Goal: Contribute content: Contribute content

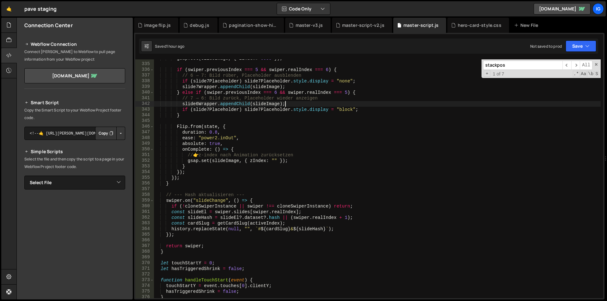
scroll to position [1897, 0]
click at [363, 106] on div "gsap . set ( slideImage , { zIndex : 9999 }) ; if ( swiper . previousIndex === …" at bounding box center [377, 181] width 446 height 250
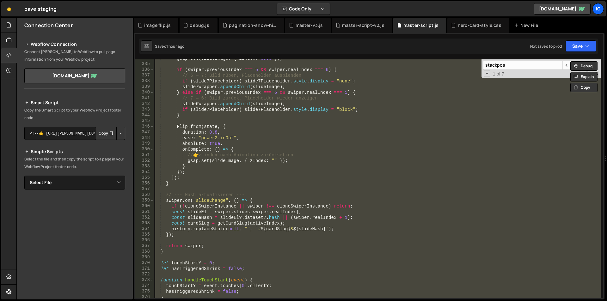
click at [316, 113] on div "gsap . set ( slideImage , { zIndex : 9999 }) ; if ( swiper . previousIndex === …" at bounding box center [377, 178] width 446 height 239
click at [253, 112] on div "gsap . set ( slideImage , { zIndex : 9999 }) ; if ( swiper . previousIndex === …" at bounding box center [377, 178] width 446 height 239
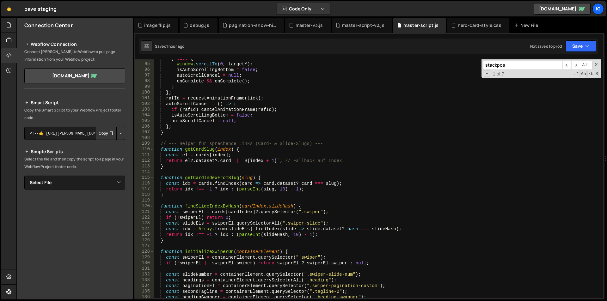
scroll to position [627, 0]
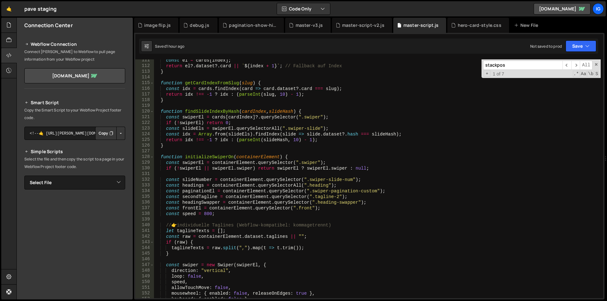
click at [161, 158] on div "const el = cards [ index ] ; return el ?. dataset ?. card || ` ${ index + 1 } `…" at bounding box center [377, 182] width 446 height 250
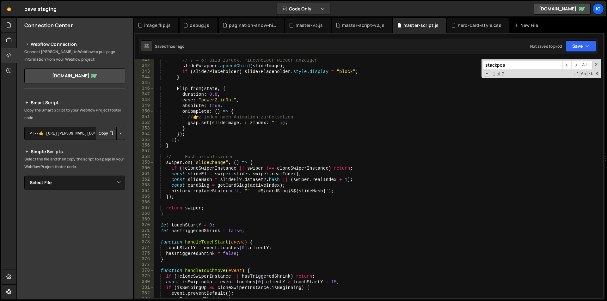
scroll to position [1954, 0]
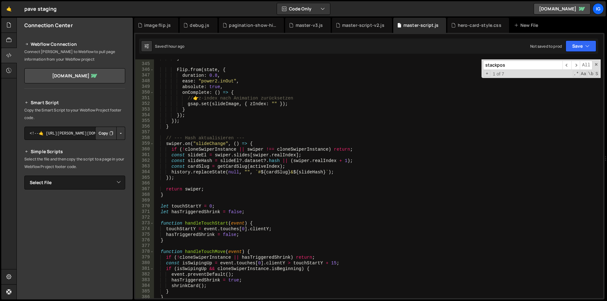
click at [167, 193] on div "} Flip . from ( state , { duration : 0.8 , ease : "power2.inOut" , absolute : t…" at bounding box center [377, 181] width 446 height 250
type textarea "return swiper; }"
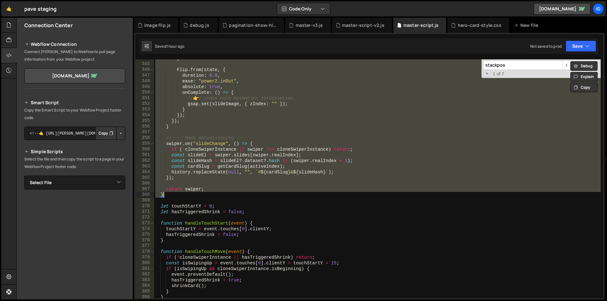
paste textarea
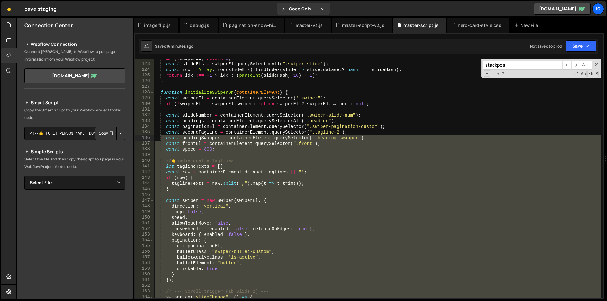
scroll to position [692, 0]
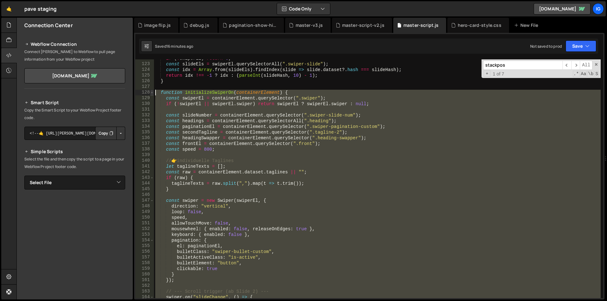
drag, startPoint x: 165, startPoint y: 246, endPoint x: 152, endPoint y: 91, distance: 155.3
click at [152, 91] on div "return swiper; 122 123 124 125 126 127 128 129 130 131 132 133 134 135 136 137 …" at bounding box center [369, 178] width 468 height 239
type textarea "function initializeSwiperOn(containerElement) { const swiperEl = containerEleme…"
paste textarea
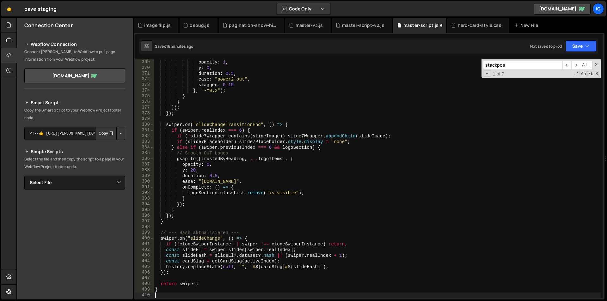
scroll to position [2092, 0]
type textarea "});"
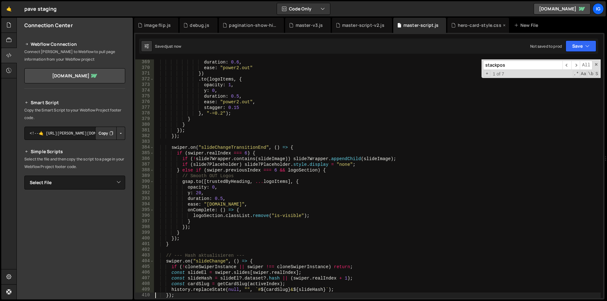
click at [468, 24] on div "hero-card-style.css" at bounding box center [479, 25] width 44 height 6
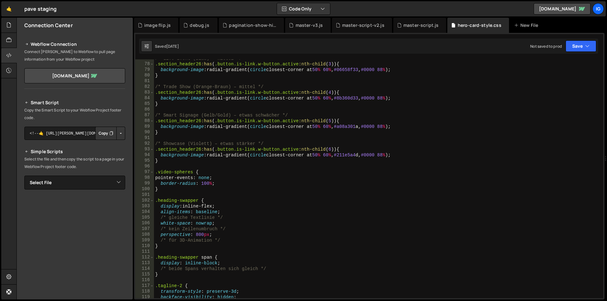
scroll to position [566, 0]
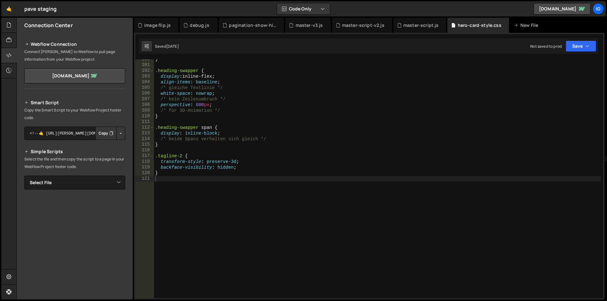
click at [176, 181] on div "} .heading-swapper { display : inline-flex ; align-items : baseline ; /* gleich…" at bounding box center [377, 182] width 446 height 250
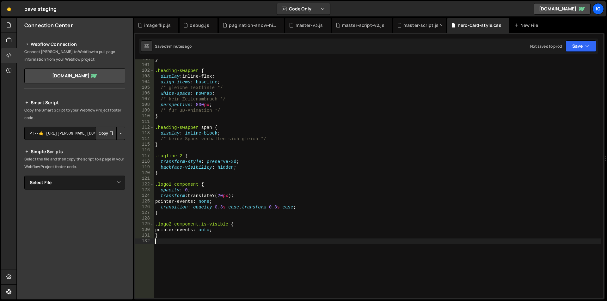
click at [418, 25] on div "master-script.js" at bounding box center [420, 25] width 35 height 6
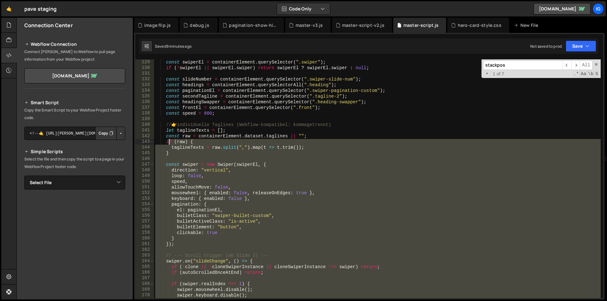
scroll to position [690, 0]
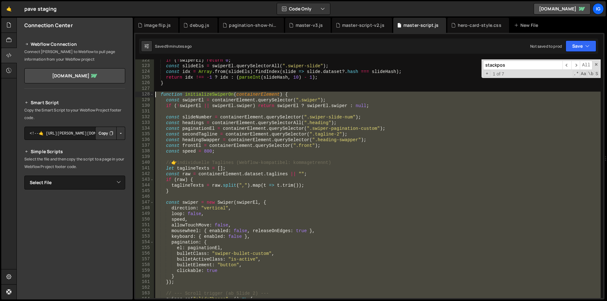
drag, startPoint x: 152, startPoint y: 226, endPoint x: 119, endPoint y: 94, distance: 135.1
click at [119, 94] on div "Files New File Javascript files 1 debug.js 0 1 grow-to-100.js 0 1 hero-animatio…" at bounding box center [311, 159] width 590 height 282
type textarea "function initializeSwiperOn(containerElement) { const swiperEl = containerEleme…"
paste textarea
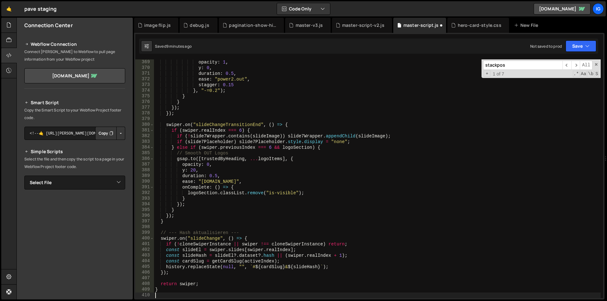
scroll to position [2092, 0]
type textarea "});"
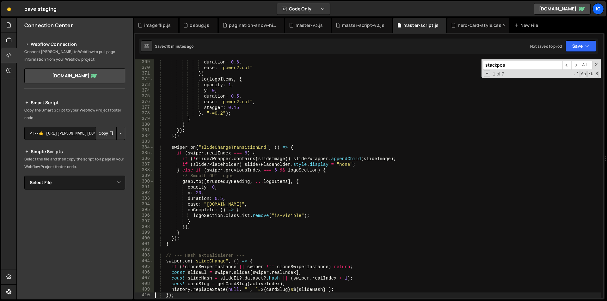
click at [471, 27] on div "hero-card-style.css" at bounding box center [479, 25] width 44 height 6
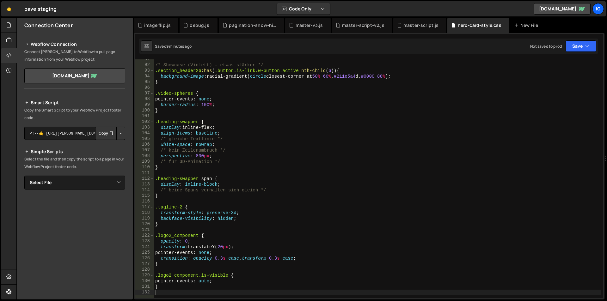
scroll to position [534, 0]
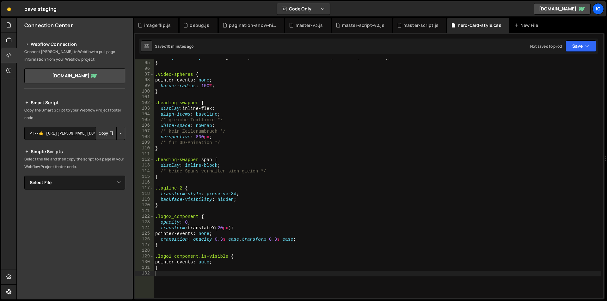
type textarea "opacity: 0;"
click at [187, 223] on div "background-image : radial-gradient( circle closest-corner at 50 % 60 % , #211e5…" at bounding box center [377, 180] width 446 height 250
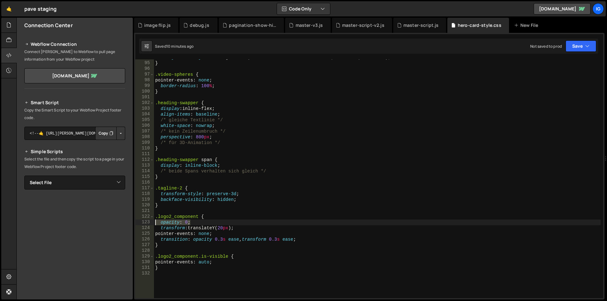
drag, startPoint x: 184, startPoint y: 226, endPoint x: 150, endPoint y: 223, distance: 33.9
click at [150, 223] on div "opacity: 0; 94 95 96 97 98 99 100 101 102 103 104 105 106 107 108 109 110 111 1…" at bounding box center [369, 178] width 468 height 239
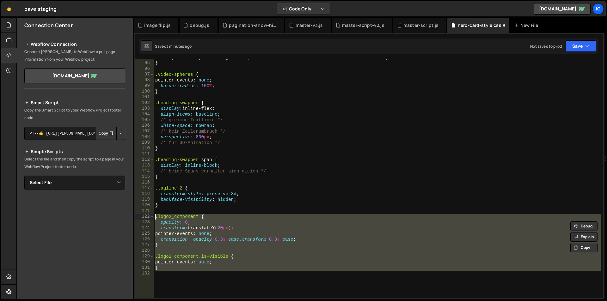
drag, startPoint x: 157, startPoint y: 247, endPoint x: 140, endPoint y: 215, distance: 35.6
click at [140, 215] on div "opacity: 0; 94 95 96 97 98 99 100 101 102 103 104 105 106 107 108 109 110 111 1…" at bounding box center [369, 178] width 468 height 239
type textarea ".logo2_component { opacity: 0;"
click at [252, 99] on div "background-image : radial-gradient( circle closest-corner at 50 % 60 % , #211e5…" at bounding box center [377, 180] width 446 height 250
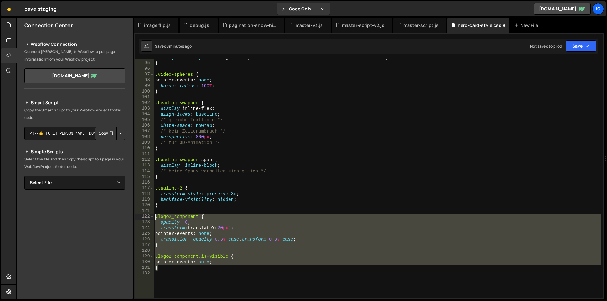
drag, startPoint x: 165, startPoint y: 244, endPoint x: 143, endPoint y: 215, distance: 36.6
click at [143, 215] on div "94 95 96 97 98 99 100 101 102 103 104 105 106 107 108 109 110 111 112 113 114 1…" at bounding box center [369, 178] width 468 height 239
type textarea ".logo2_component { opacity: 0;"
drag, startPoint x: 166, startPoint y: 268, endPoint x: 142, endPoint y: 216, distance: 57.9
click at [142, 216] on div "} 94 95 96 97 98 99 100 101 102 103 104 105 106 107 108 109 110 111 112 113 114…" at bounding box center [369, 178] width 468 height 239
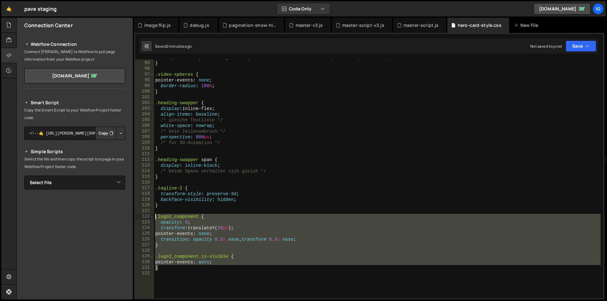
type textarea ".logo2_component { opacity: 0;"
paste textarea
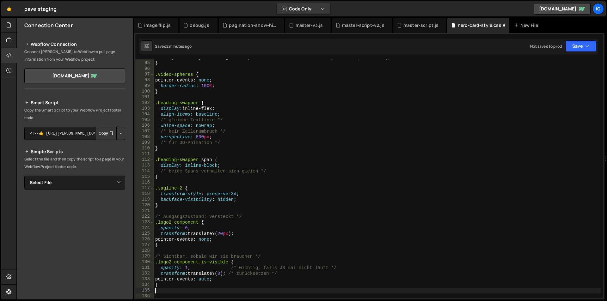
type textarea "pointer-events: auto;"
click at [415, 25] on div "master-script.js" at bounding box center [420, 25] width 35 height 6
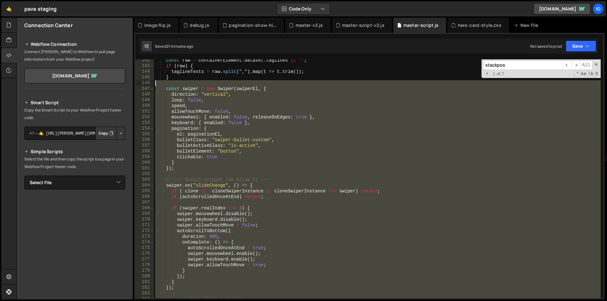
scroll to position [709, 0]
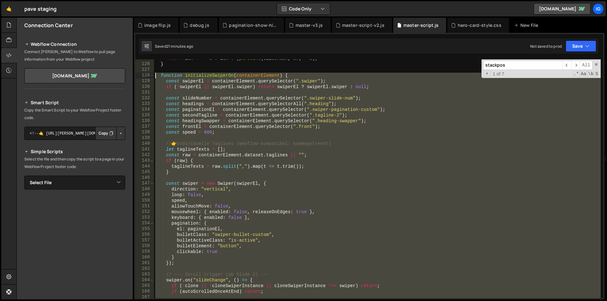
drag, startPoint x: 168, startPoint y: 237, endPoint x: 141, endPoint y: 74, distance: 165.6
click at [141, 74] on div "} 125 126 127 128 129 130 131 132 133 134 135 136 137 138 139 140 141 142 143 1…" at bounding box center [369, 178] width 468 height 239
type textarea "function initializeSwiperOn(containerElement) { const swiperEl = containerEleme…"
paste textarea
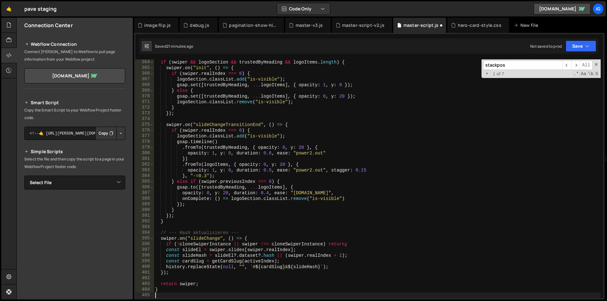
scroll to position [2064, 0]
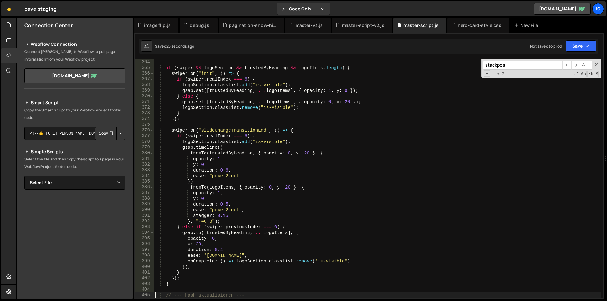
click at [270, 107] on div "if ( [PERSON_NAME] && logoSection && trustedByHeading && logoItems . length ) {…" at bounding box center [377, 184] width 446 height 250
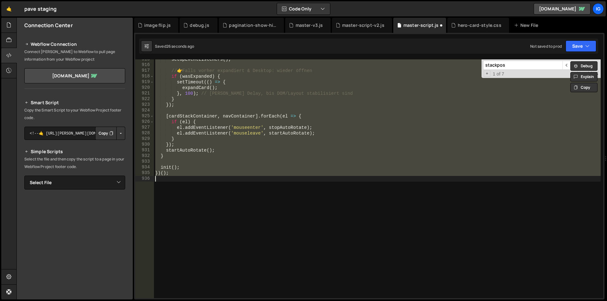
scroll to position [2223, 0]
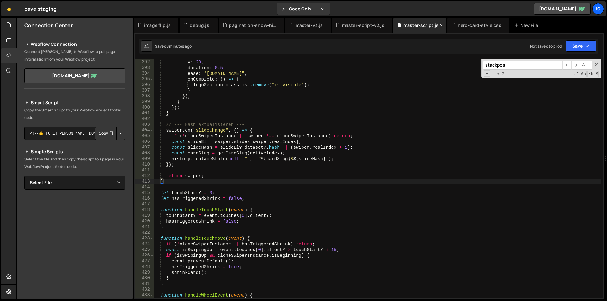
click at [406, 26] on div "master-script.js" at bounding box center [420, 25] width 35 height 6
click at [342, 138] on div "y : 20 , duration : 0.5 , ease : "[DOMAIN_NAME]" , onComplete : ( ) => { logoSe…" at bounding box center [377, 184] width 446 height 250
type textarea "})();"
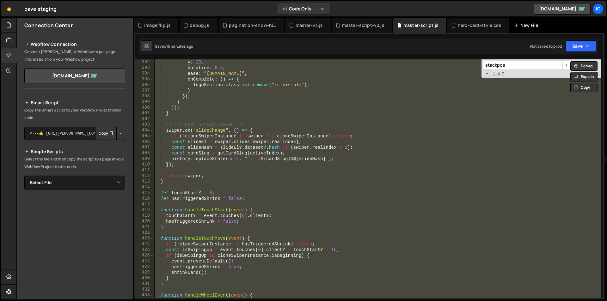
click at [523, 27] on div "New File" at bounding box center [527, 25] width 27 height 6
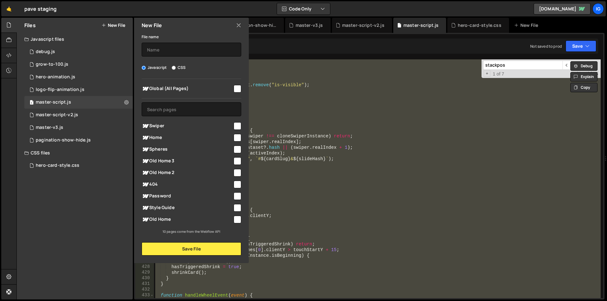
click at [184, 57] on div "File name Javascript CSS Global (All Pages) Save File" at bounding box center [191, 144] width 115 height 223
click at [183, 54] on input "text" at bounding box center [192, 50] width 100 height 14
type input "let-videos-play"
click at [235, 87] on input "checkbox" at bounding box center [237, 89] width 8 height 8
checkbox input "true"
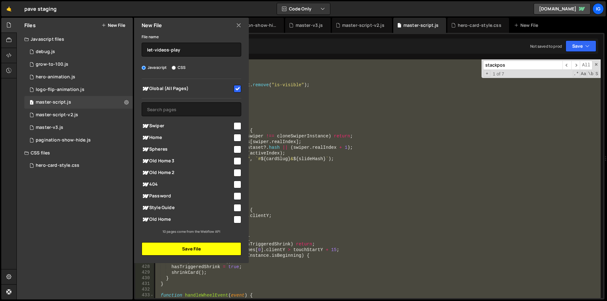
click at [190, 249] on button "Save File" at bounding box center [192, 248] width 100 height 13
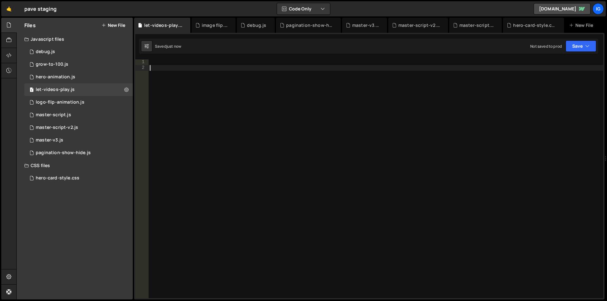
click at [191, 116] on div at bounding box center [375, 184] width 454 height 250
paste textarea "<script>"
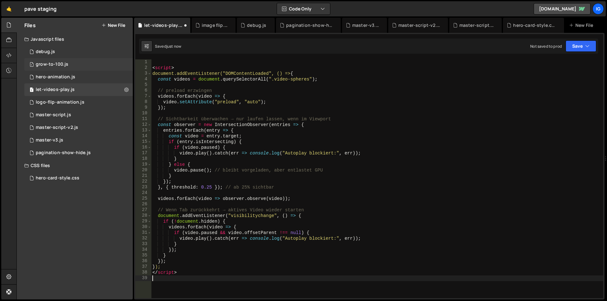
drag, startPoint x: 138, startPoint y: 68, endPoint x: 125, endPoint y: 69, distance: 13.3
click at [126, 69] on div "Files New File Javascript files 1 debug.js 0 1 grow-to-100.js 0 1 hero-animatio…" at bounding box center [311, 159] width 590 height 282
type textarea "<script>"
drag, startPoint x: 178, startPoint y: 273, endPoint x: 122, endPoint y: 277, distance: 57.0
click at [125, 277] on div "Files New File Javascript files 1 debug.js 0 1 grow-to-100.js 0 1 hero-animatio…" at bounding box center [311, 159] width 590 height 282
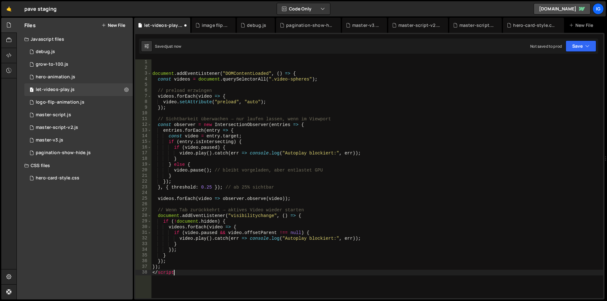
type textarea "<"
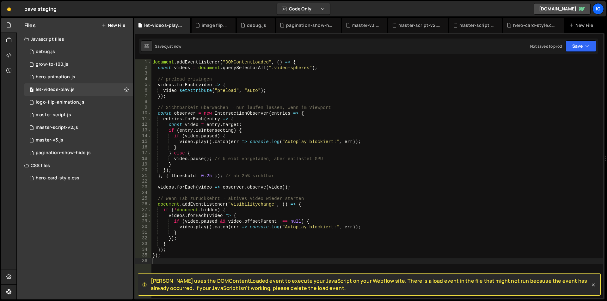
drag, startPoint x: 151, startPoint y: 280, endPoint x: 331, endPoint y: 289, distance: 179.6
click at [331, 289] on span "[PERSON_NAME] uses the DOMContentLoaded event to execute your JavaScript on you…" at bounding box center [370, 284] width 439 height 14
copy span "[PERSON_NAME] uses the DOMContentLoaded event to execute your JavaScript on you…"
click at [259, 91] on div "document . addEventListener ( "DOMContentLoaded" , ( ) => { const videos = docu…" at bounding box center [377, 184] width 452 height 250
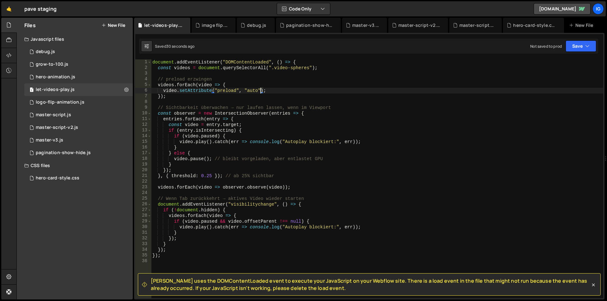
type textarea "});"
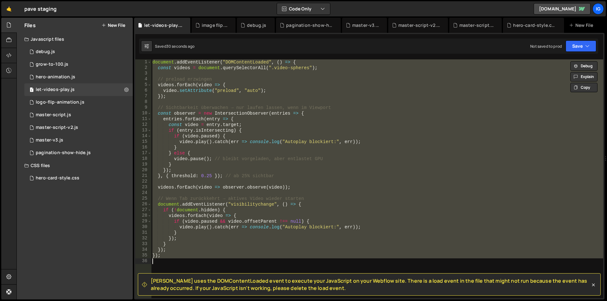
paste textarea
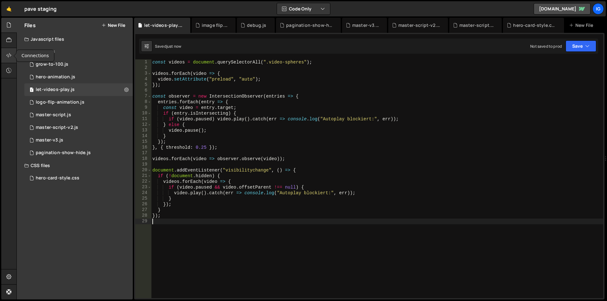
click at [5, 53] on div at bounding box center [8, 55] width 15 height 15
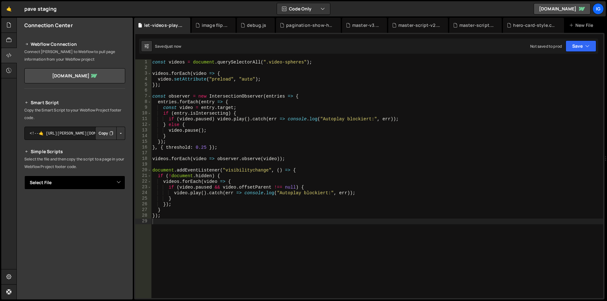
click at [64, 184] on select "Select File debug.js grow-to-100.js hero-animation.js logo-flip-animation.js ma…" at bounding box center [74, 183] width 101 height 14
select select "46836"
click at [24, 176] on select "Select File debug.js grow-to-100.js hero-animation.js logo-flip-animation.js ma…" at bounding box center [74, 183] width 101 height 14
click at [106, 207] on button "Copy" at bounding box center [105, 203] width 21 height 13
click at [406, 27] on div "master-script-v2.js" at bounding box center [419, 25] width 42 height 6
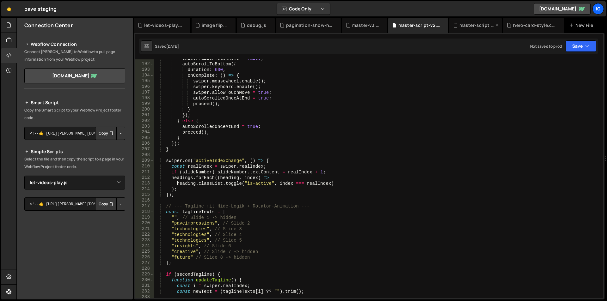
click at [471, 29] on div "master-script.js" at bounding box center [475, 25] width 53 height 15
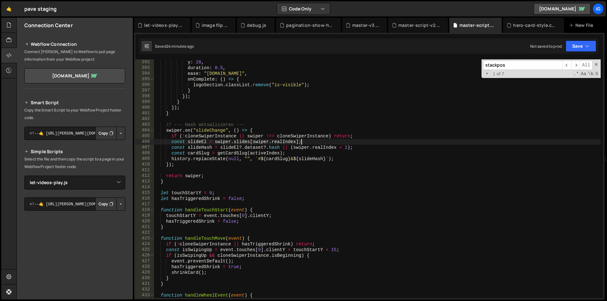
click at [351, 140] on div "y : 20 , duration : 0.5 , ease : "[DOMAIN_NAME]" , onComplete : ( ) => { logoSe…" at bounding box center [377, 184] width 446 height 250
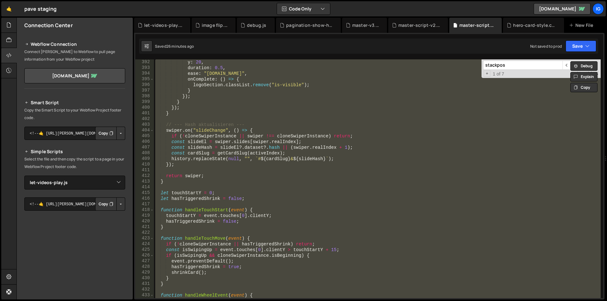
click at [286, 143] on div "y : 20 , duration : 0.5 , ease : "[DOMAIN_NAME]" , onComplete : ( ) => { logoSe…" at bounding box center [377, 178] width 446 height 239
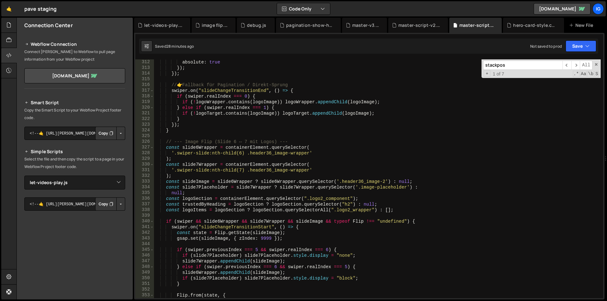
scroll to position [1787, 0]
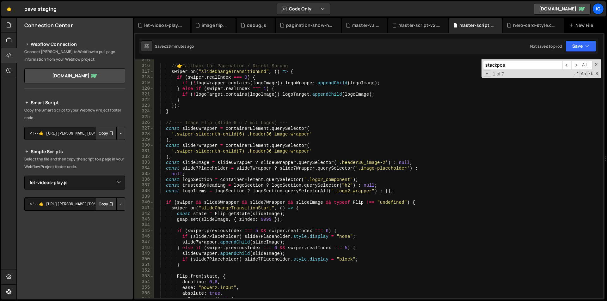
click at [222, 146] on div "// 👉 Fallback für Pagination / Direkt-Sprung swiper . on ( "slideChangeTransiti…" at bounding box center [377, 182] width 446 height 250
type textarea "})();"
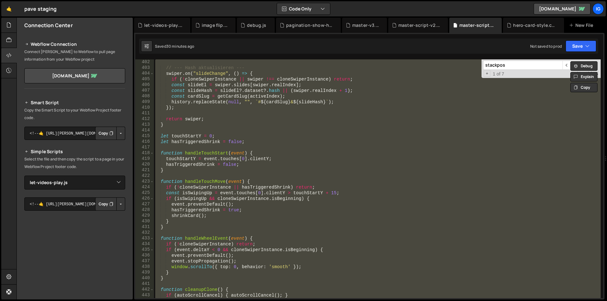
scroll to position [2280, 0]
click at [173, 128] on div "// --- Hash aktualisieren --- swiper . on ( "slideChange" , ( ) => { if ( ! clo…" at bounding box center [377, 178] width 446 height 239
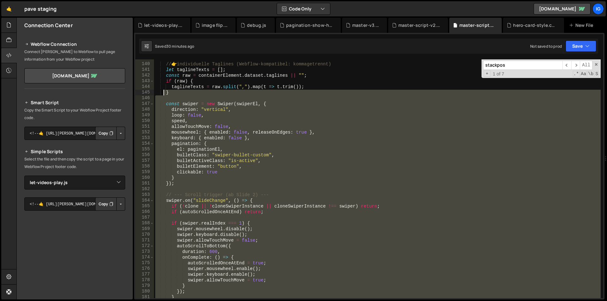
scroll to position [713, 0]
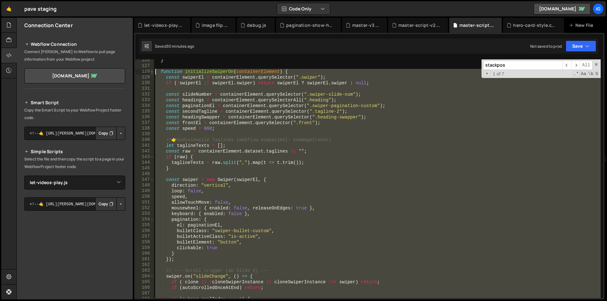
drag, startPoint x: 166, startPoint y: 123, endPoint x: 151, endPoint y: 72, distance: 53.4
click at [151, 72] on div "126 127 128 129 130 131 132 133 134 135 136 137 138 139 140 141 142 143 144 145…" at bounding box center [369, 178] width 468 height 239
type textarea "function initializeSwiperOn(containerElement) { const swiperEl = containerEleme…"
paste textarea
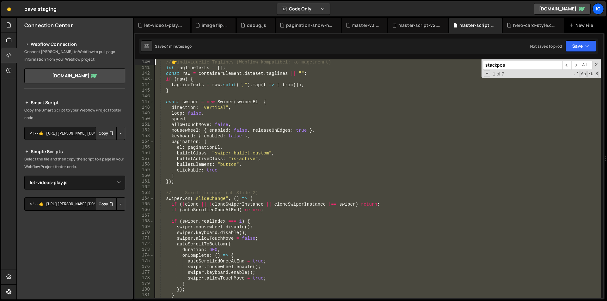
scroll to position [694, 0]
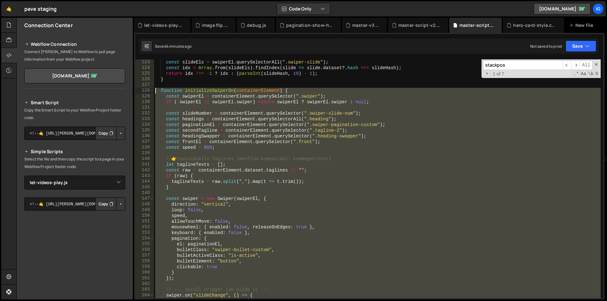
drag, startPoint x: 154, startPoint y: 251, endPoint x: 140, endPoint y: 93, distance: 158.9
click at [140, 93] on div "} 123 124 125 126 127 128 129 130 131 132 133 134 135 136 137 138 139 140 141 1…" at bounding box center [369, 178] width 468 height 239
type textarea "function initializeSwiperOn(containerElement) { const swiperEl = containerEleme…"
paste textarea
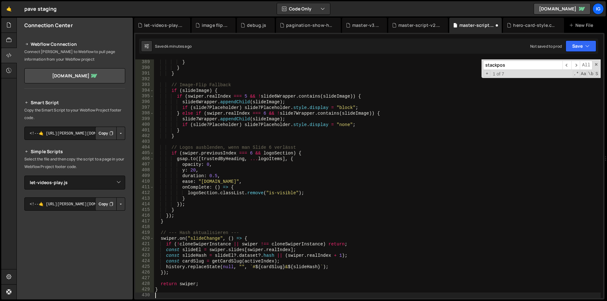
scroll to position [2206, 0]
type textarea "}"
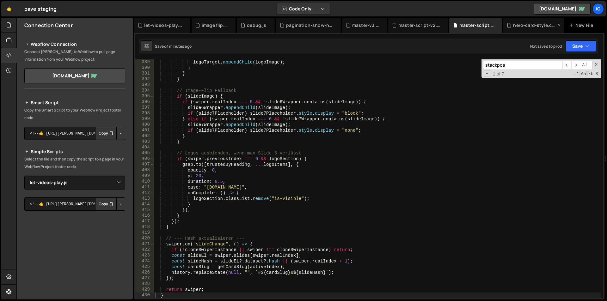
click at [517, 26] on div "hero-card-style.css" at bounding box center [534, 25] width 43 height 6
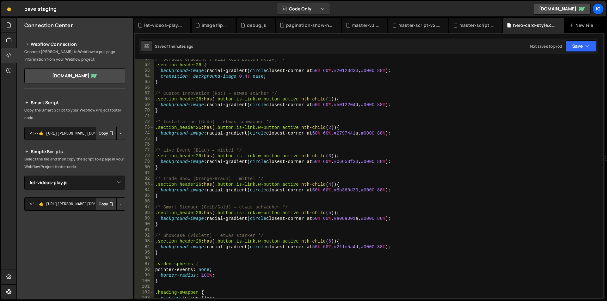
scroll to position [325, 0]
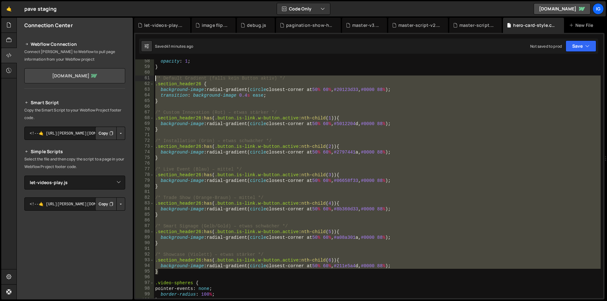
drag, startPoint x: 166, startPoint y: 274, endPoint x: 115, endPoint y: 80, distance: 201.1
click at [115, 80] on div "Files New File Javascript files 1 debug.js 0 1 grow-to-100.js 0 1 hero-animatio…" at bounding box center [311, 159] width 590 height 282
type textarea "/* Default Gradient (falls kein Button aktiv) */ .section_header26 {"
click at [403, 190] on div "opacity : 1 ; } /* Default Gradient (falls kein Button aktiv) */ .section_heade…" at bounding box center [377, 178] width 446 height 239
drag, startPoint x: 160, startPoint y: 265, endPoint x: 130, endPoint y: 77, distance: 189.6
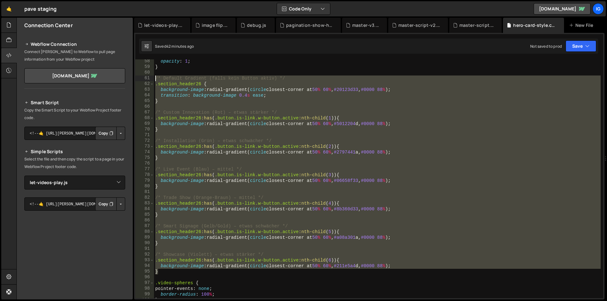
click at [130, 77] on div "Files New File Javascript files 1 debug.js 0 1 grow-to-100.js 0 1 hero-animatio…" at bounding box center [311, 159] width 590 height 282
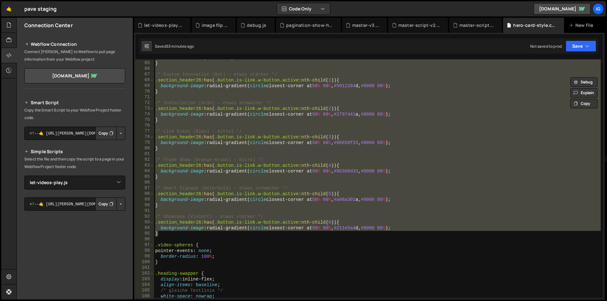
scroll to position [401, 0]
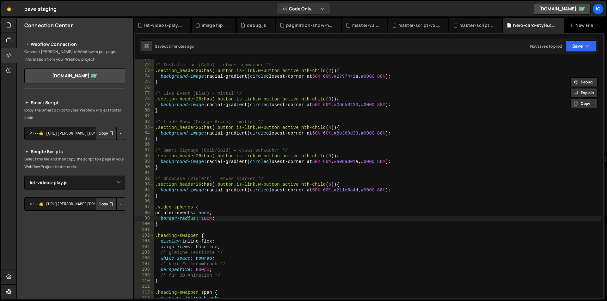
click at [225, 218] on div "/* Installation (Grün) – etwas schwächer */ .section_header26 :has ( .button.is…" at bounding box center [377, 182] width 446 height 250
type textarea "border-radius: 100%;"
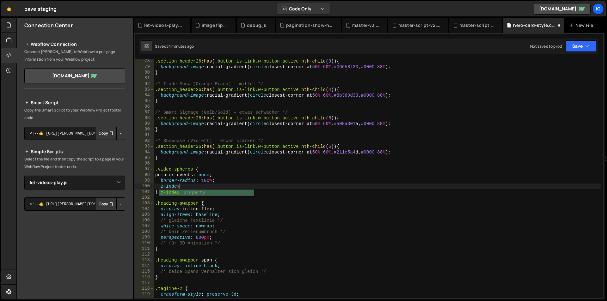
scroll to position [0, 12]
click at [161, 186] on div ".section_header26 :has ( .button.is-link.w-button.active :nth-child ( 3 )) { ba…" at bounding box center [377, 183] width 446 height 250
click at [185, 187] on div ".section_header26 :has ( .button.is-link.w-button.active :nth-child ( 3 )) { ba…" at bounding box center [377, 183] width 446 height 250
drag, startPoint x: 185, startPoint y: 187, endPoint x: 161, endPoint y: 188, distance: 24.6
click at [161, 188] on div ".section_header26 :has ( .button.is-link.w-button.active :nth-child ( 3 )) { ba…" at bounding box center [377, 183] width 446 height 250
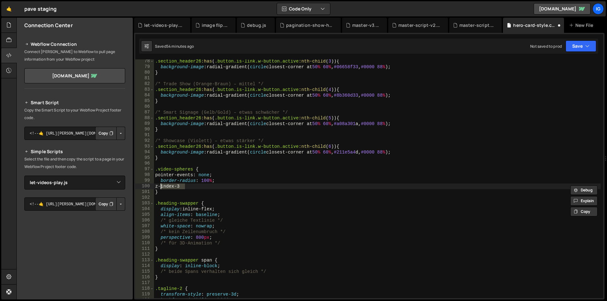
click at [196, 185] on div ".section_header26 :has ( .button.is-link.w-button.active :nth-child ( 3 )) { ba…" at bounding box center [377, 178] width 446 height 239
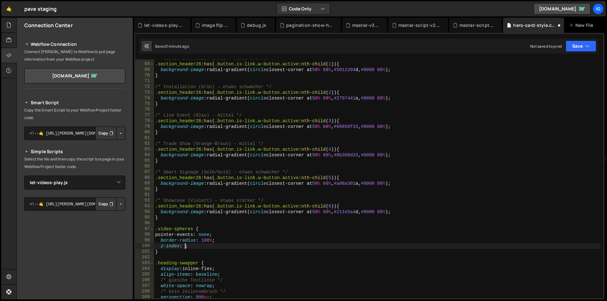
scroll to position [0, 14]
click at [202, 249] on div "/* Custom Innovation (Rot) – etwas stärker */ .section_header26 :has ( .button.…" at bounding box center [377, 181] width 446 height 250
type textarea "}"
